Goal: Task Accomplishment & Management: Complete application form

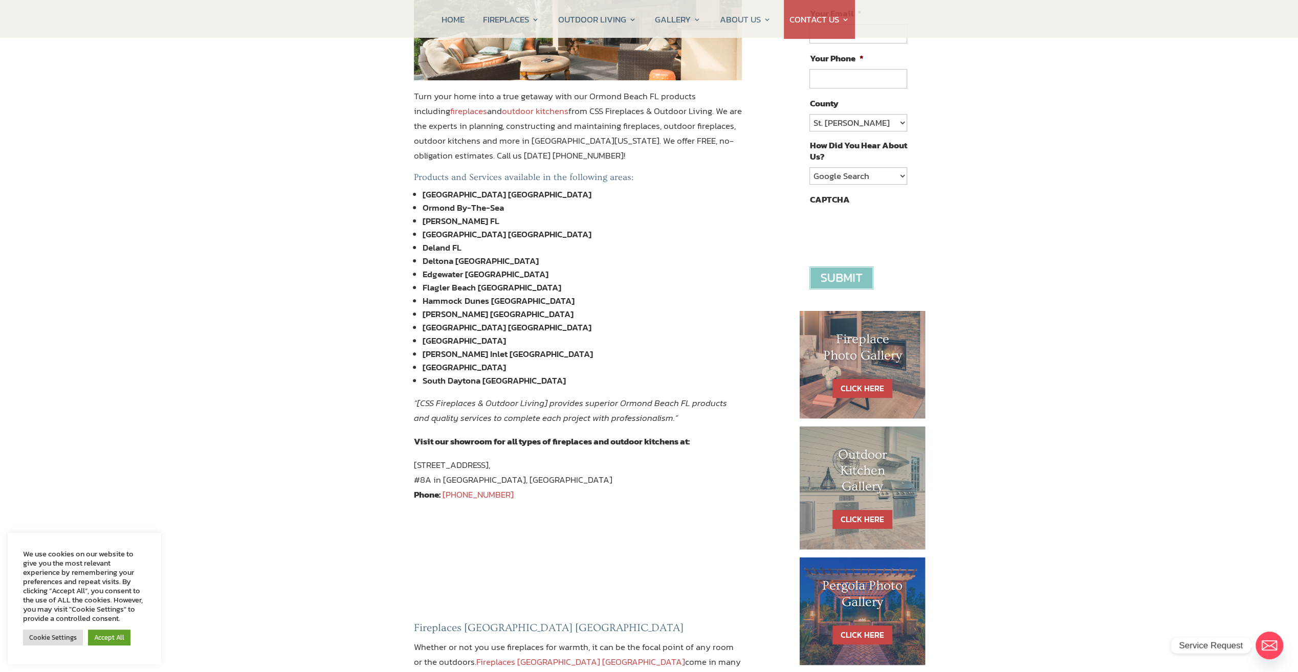
scroll to position [102, 0]
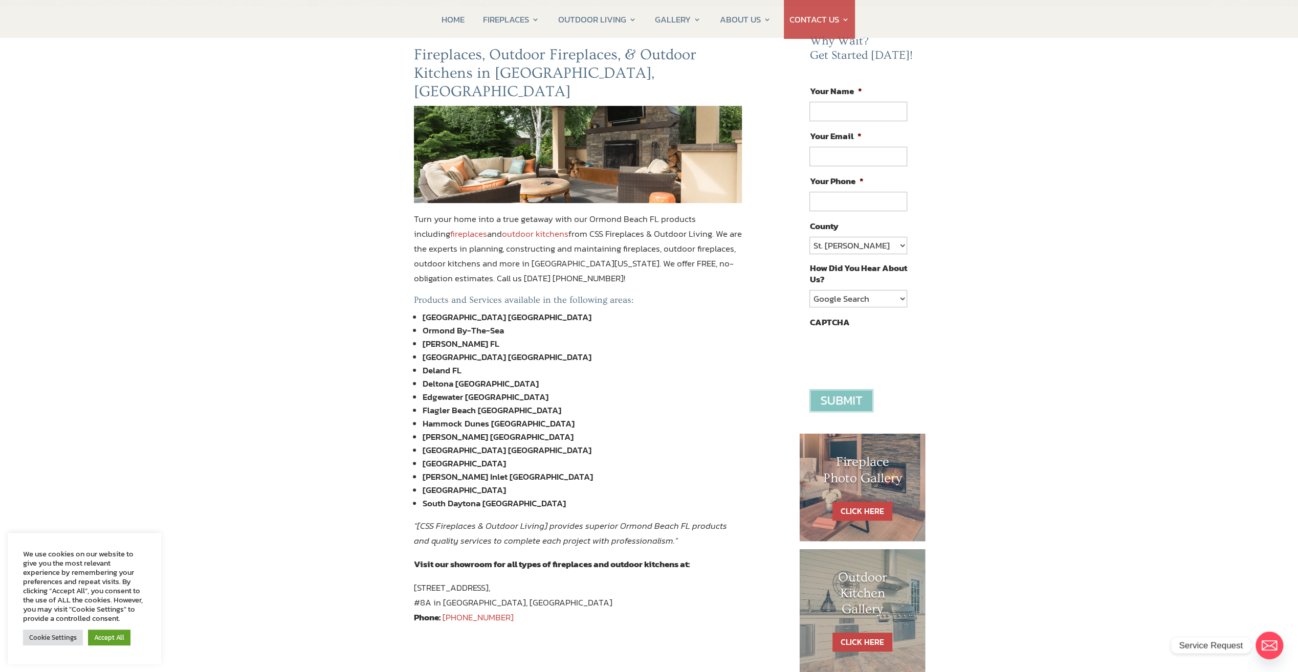
click at [450, 227] on link "fireplaces" at bounding box center [468, 233] width 37 height 13
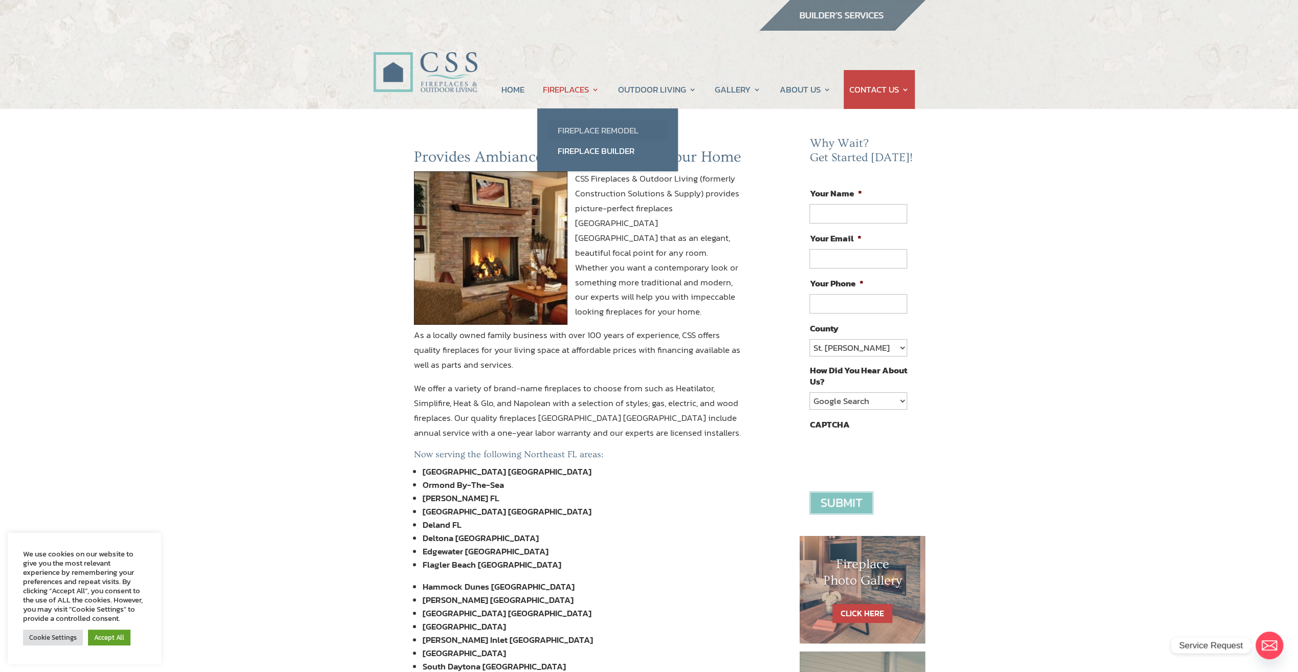
click at [603, 132] on link "Fireplace Remodel" at bounding box center [608, 130] width 120 height 20
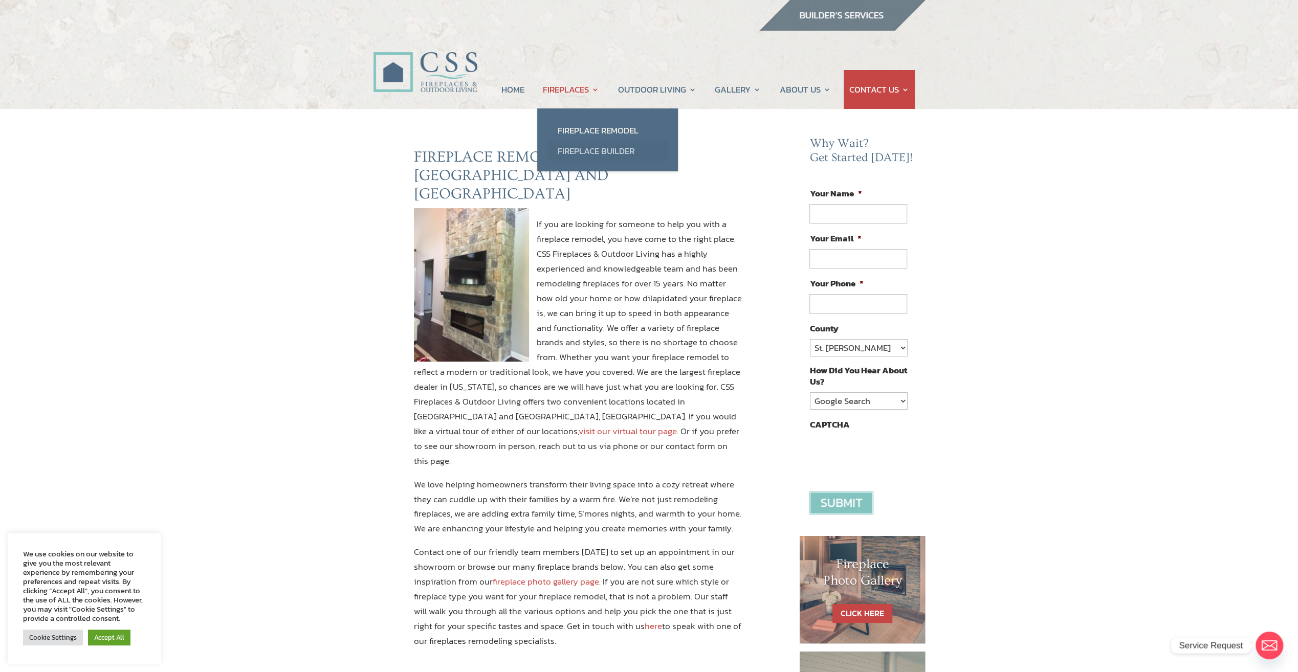
click at [592, 149] on link "Fireplace Builder" at bounding box center [608, 151] width 120 height 20
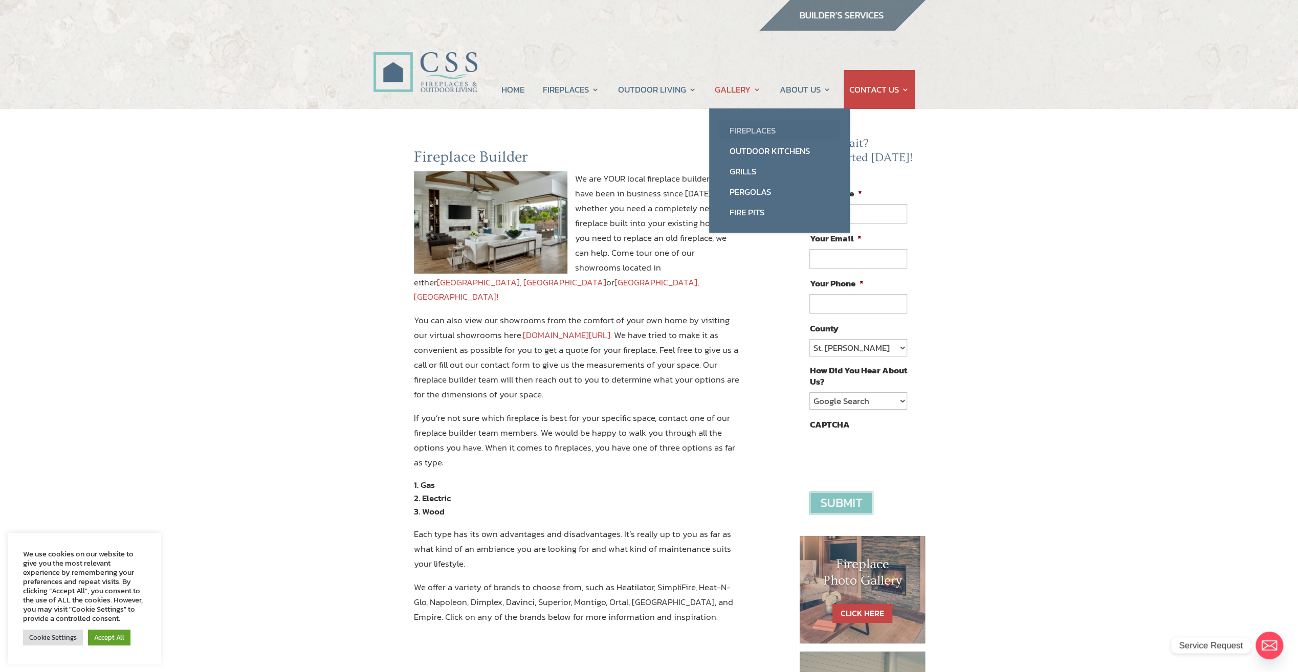
click at [752, 131] on link "Fireplaces" at bounding box center [779, 130] width 120 height 20
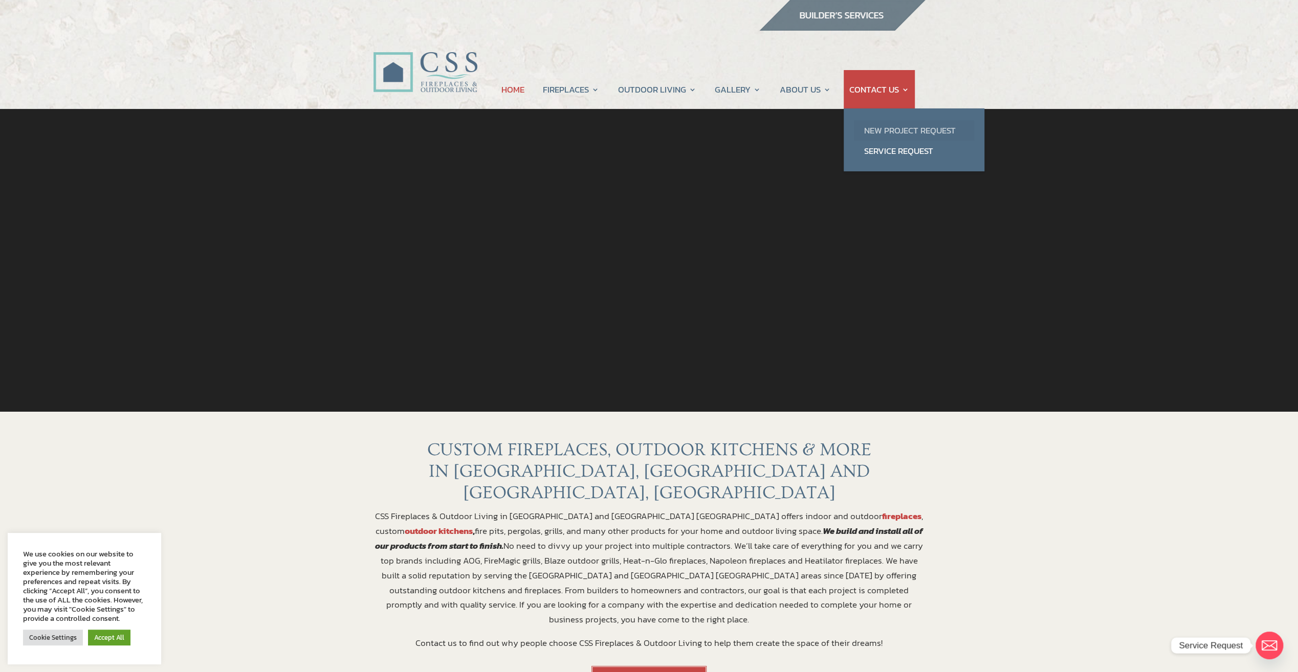
click at [885, 133] on link "New Project Request" at bounding box center [914, 130] width 120 height 20
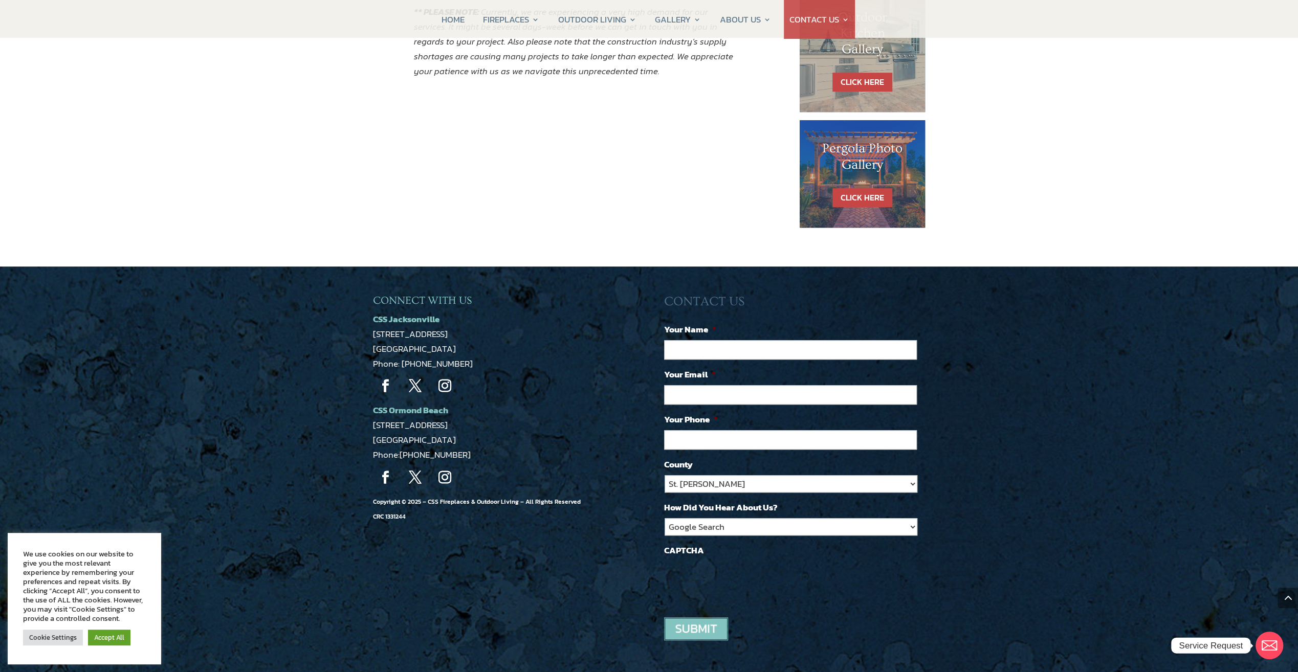
scroll to position [665, 0]
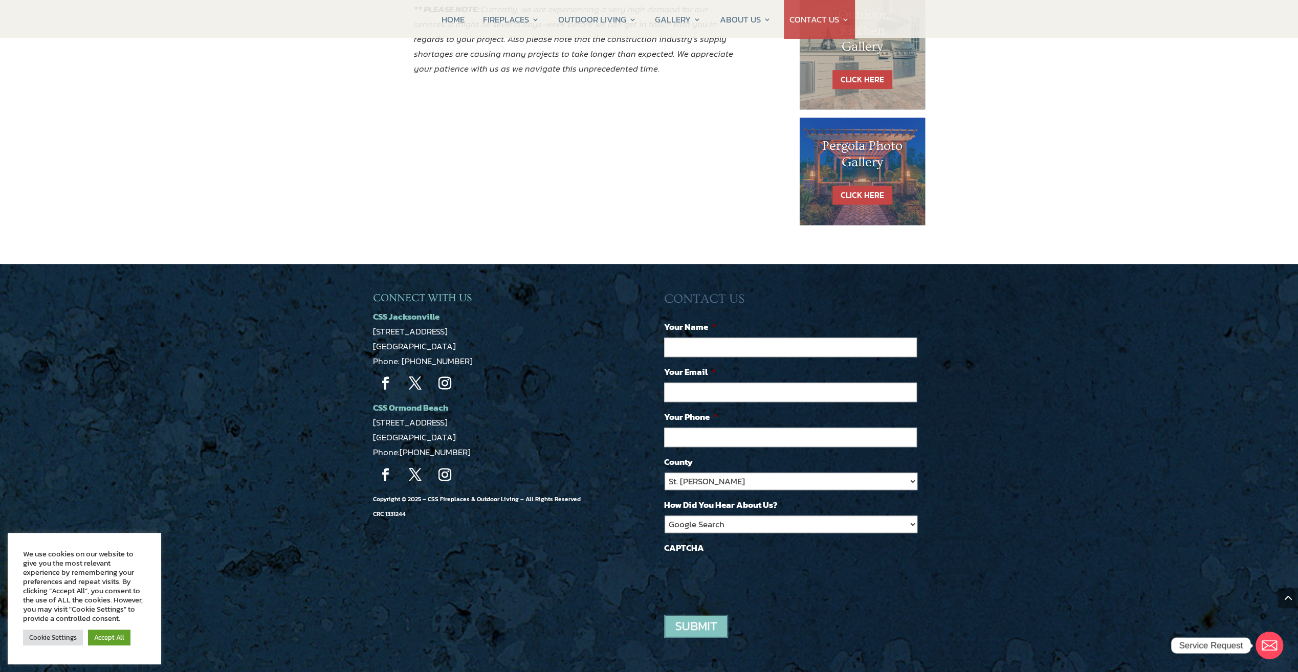
click at [385, 470] on link "Follow" at bounding box center [386, 476] width 26 height 26
click at [387, 382] on link "Follow" at bounding box center [386, 384] width 26 height 26
